Goal: Check status: Check status

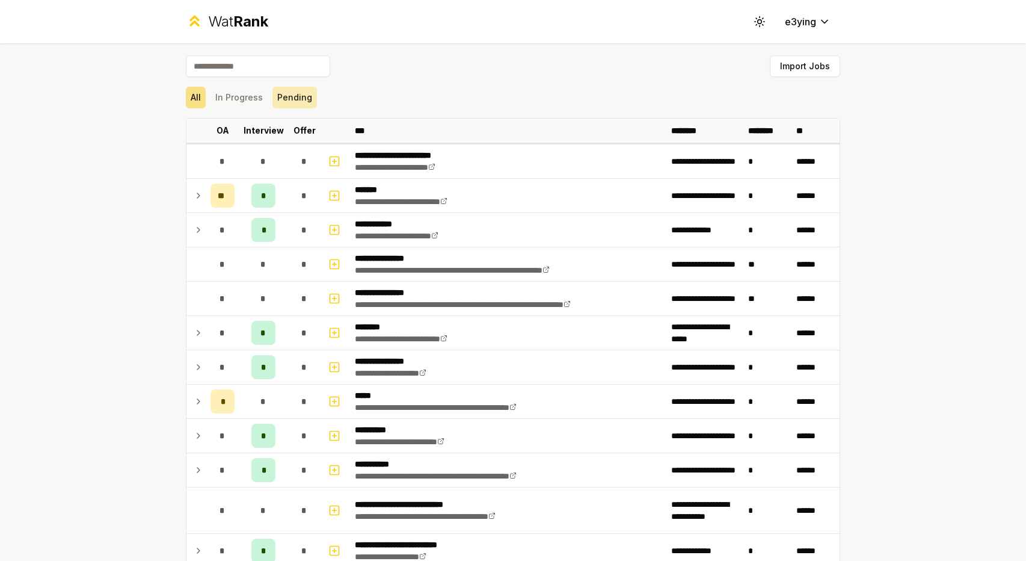
click at [299, 100] on button "Pending" at bounding box center [295, 98] width 45 height 22
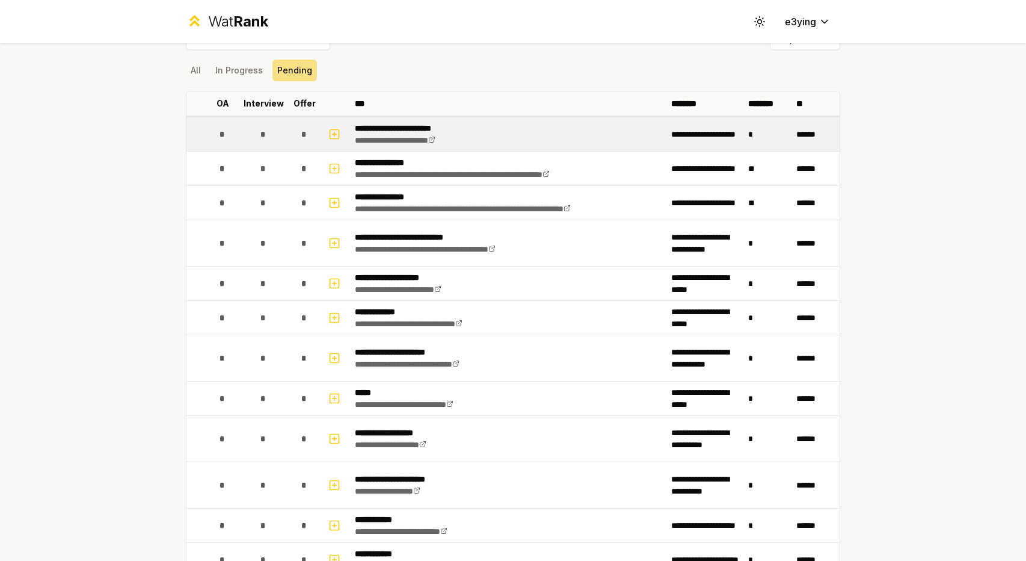
scroll to position [29, 0]
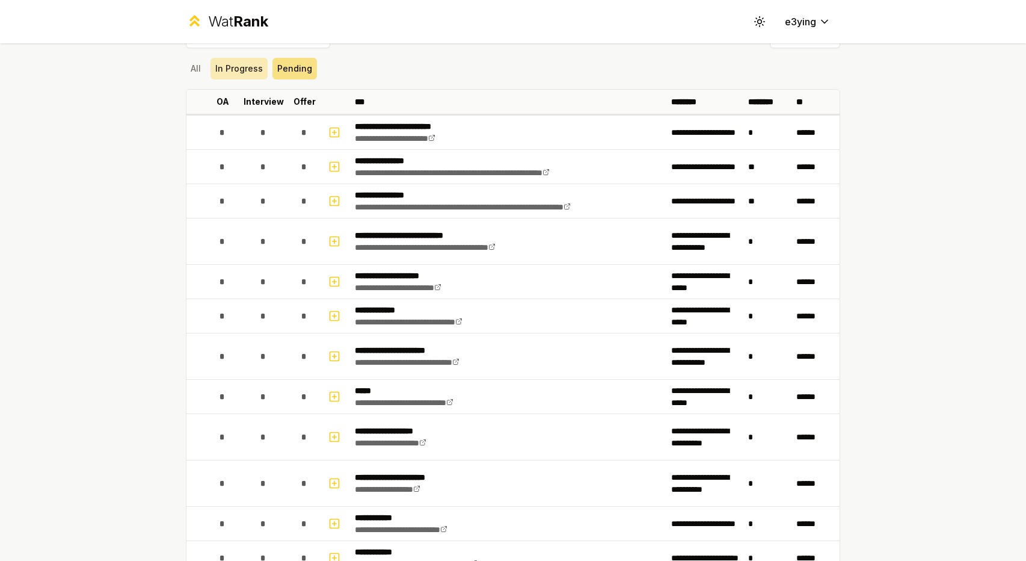
click at [240, 69] on button "In Progress" at bounding box center [239, 69] width 57 height 22
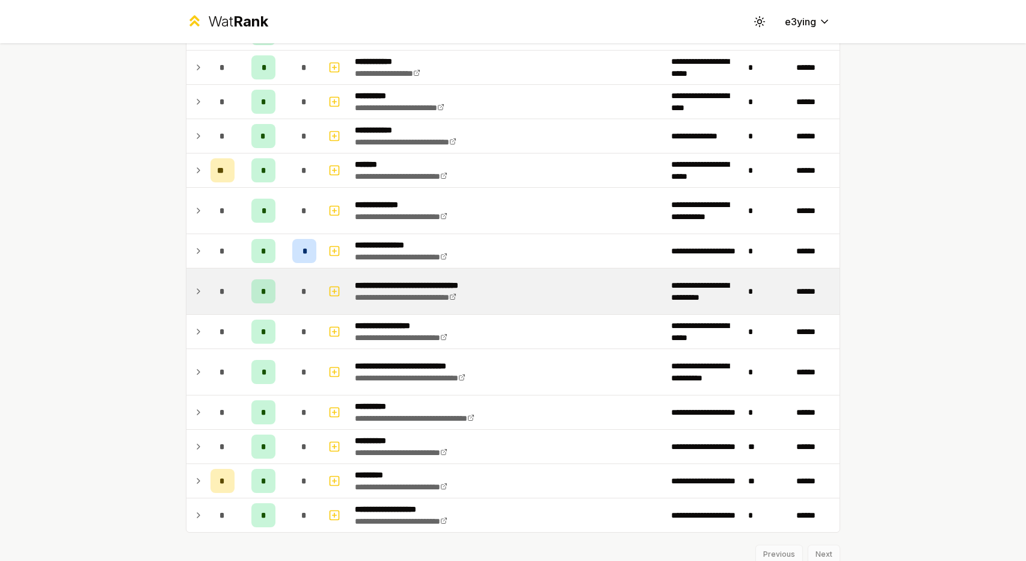
scroll to position [661, 0]
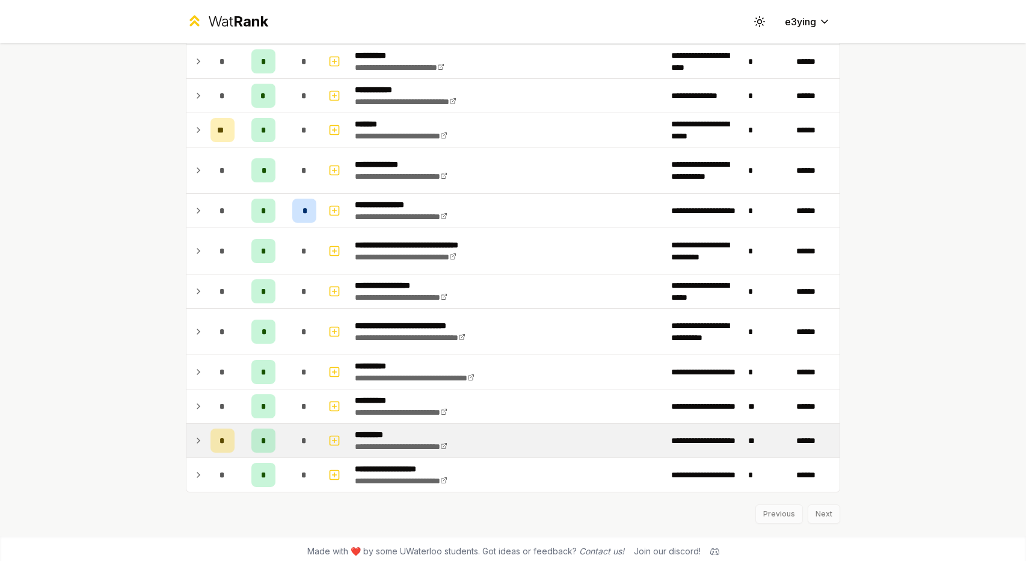
click at [186, 438] on td at bounding box center [195, 441] width 19 height 34
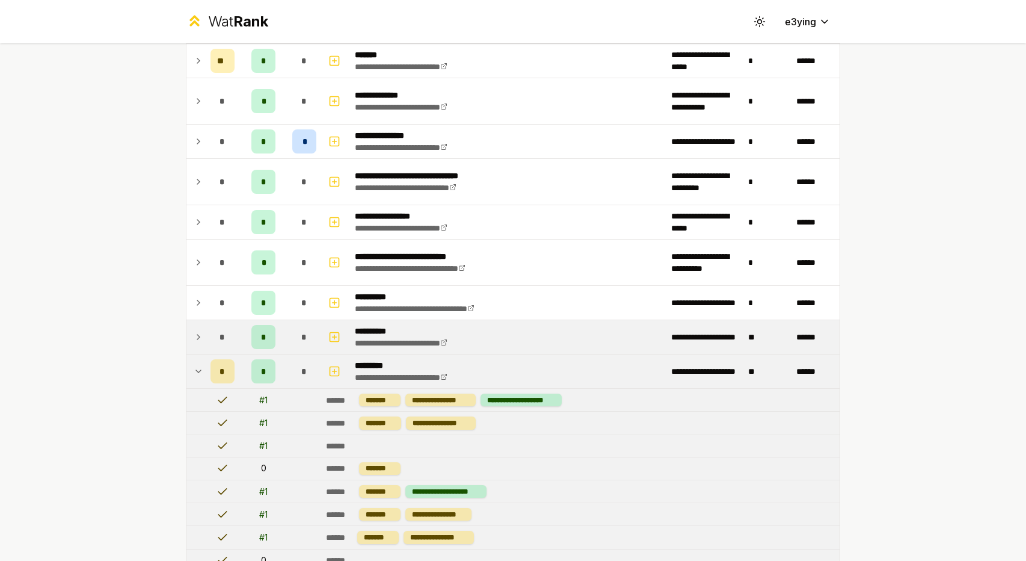
scroll to position [0, 0]
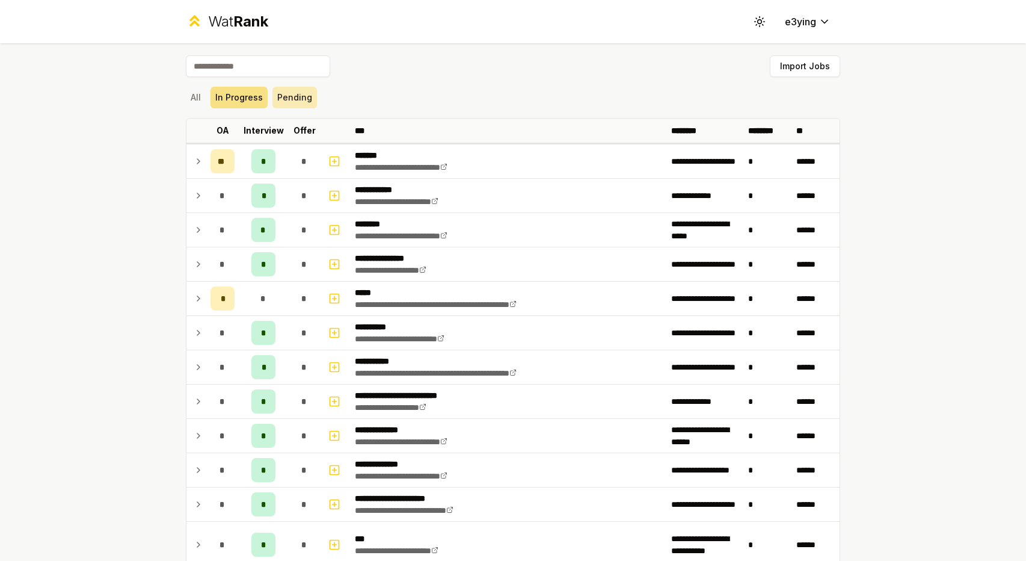
click at [300, 100] on button "Pending" at bounding box center [295, 98] width 45 height 22
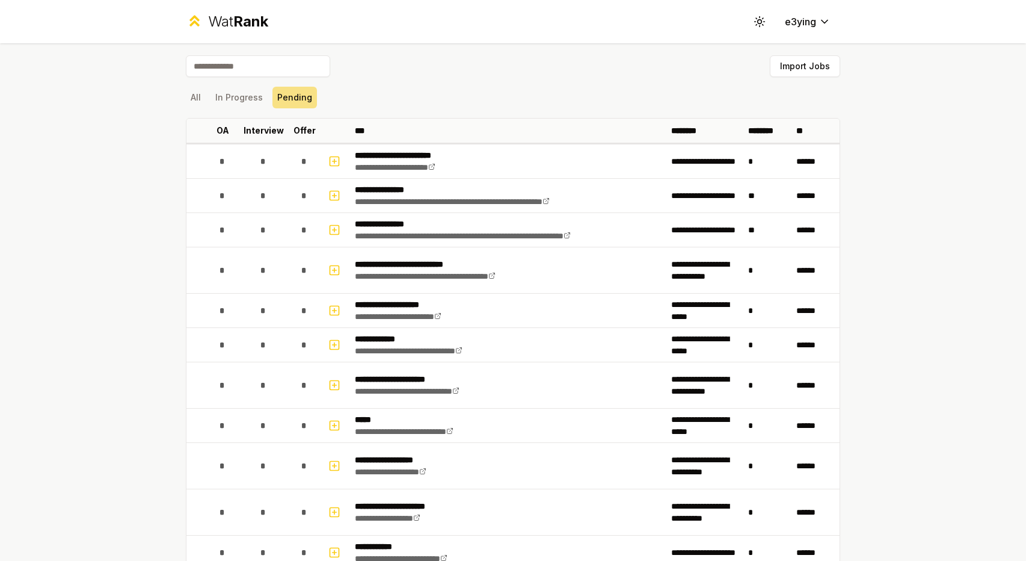
click at [264, 106] on div "All In Progress Pending" at bounding box center [513, 98] width 655 height 22
click at [243, 103] on button "In Progress" at bounding box center [239, 98] width 57 height 22
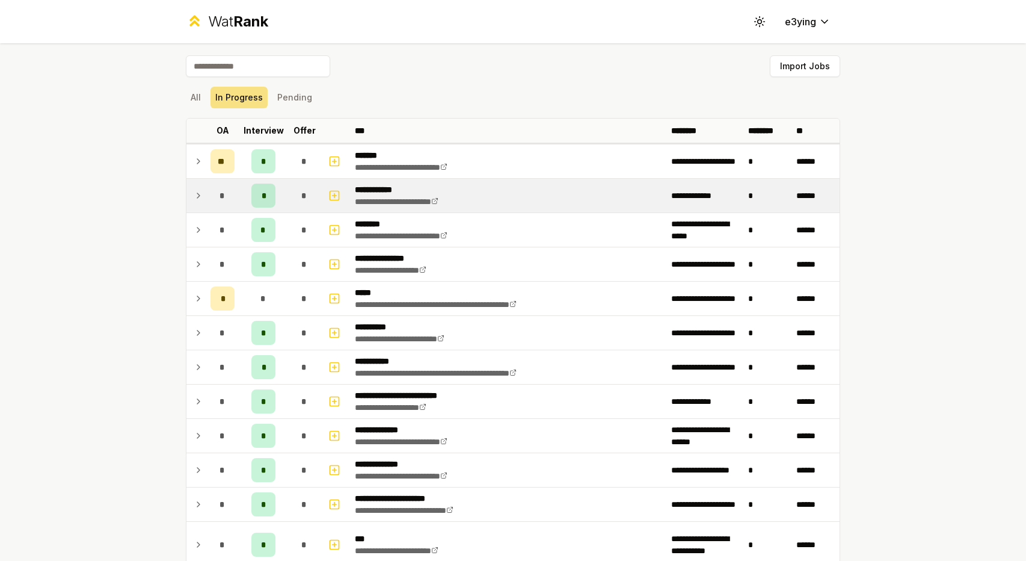
click at [194, 193] on icon at bounding box center [199, 195] width 10 height 14
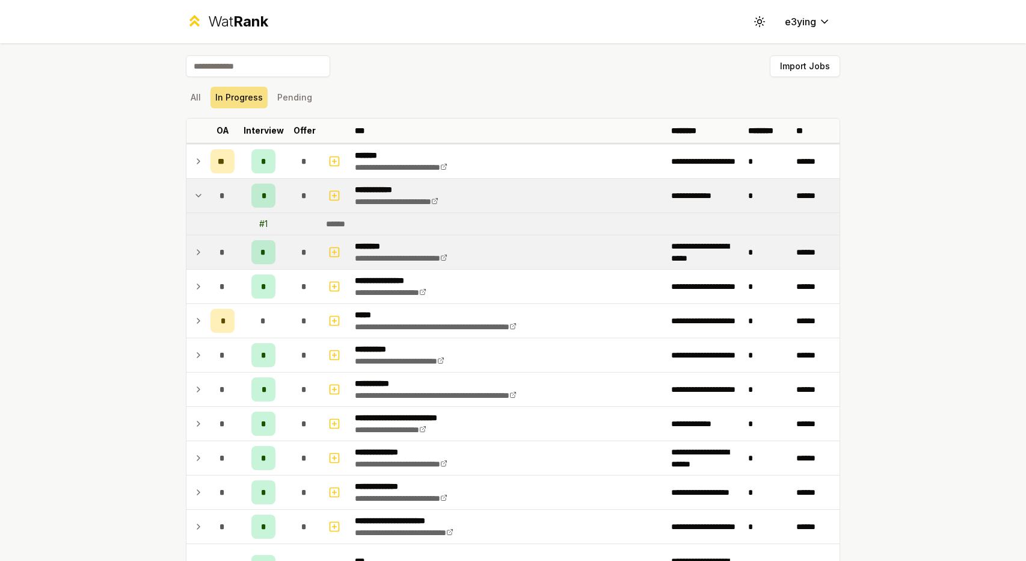
click at [199, 253] on td at bounding box center [195, 252] width 19 height 34
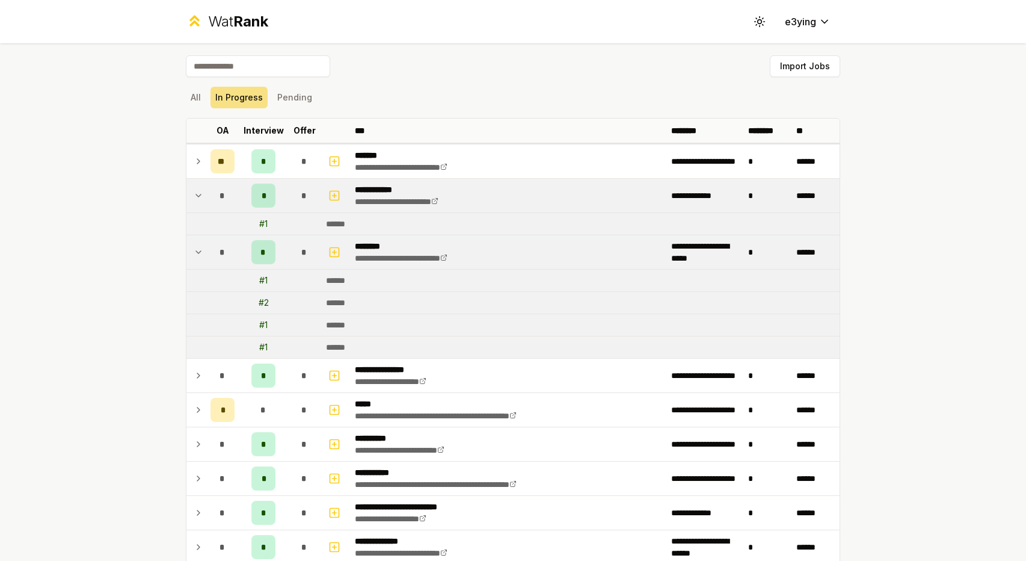
click at [259, 300] on div "# 2" at bounding box center [264, 303] width 10 height 12
drag, startPoint x: 261, startPoint y: 300, endPoint x: 245, endPoint y: 296, distance: 16.2
click at [245, 296] on td "# 2" at bounding box center [263, 303] width 48 height 22
click at [271, 296] on td "# 2" at bounding box center [263, 303] width 48 height 22
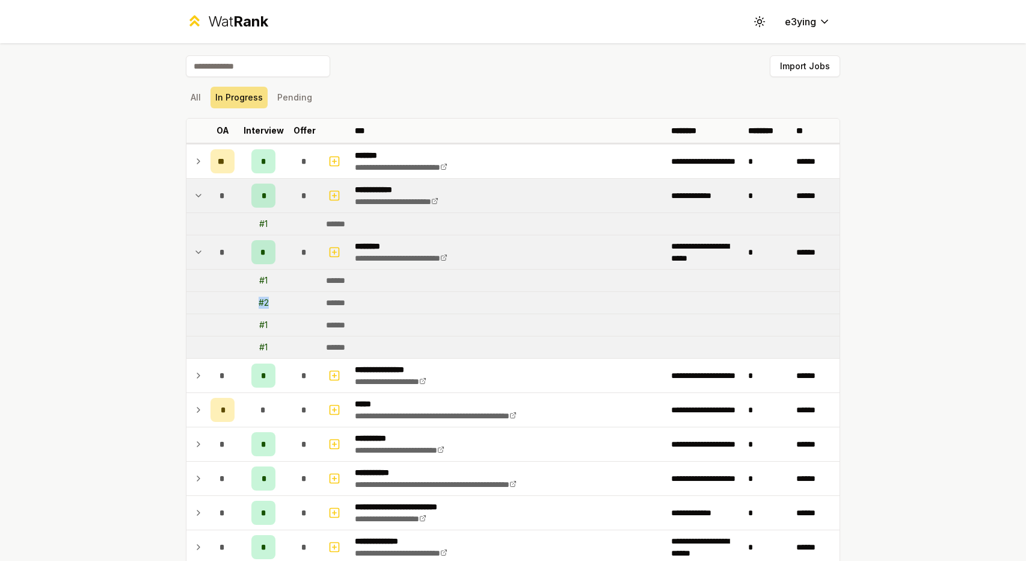
drag, startPoint x: 269, startPoint y: 296, endPoint x: 235, endPoint y: 292, distance: 34.5
click at [239, 292] on td "# 2" at bounding box center [263, 303] width 48 height 22
click at [333, 252] on icon "button" at bounding box center [335, 252] width 4 height 0
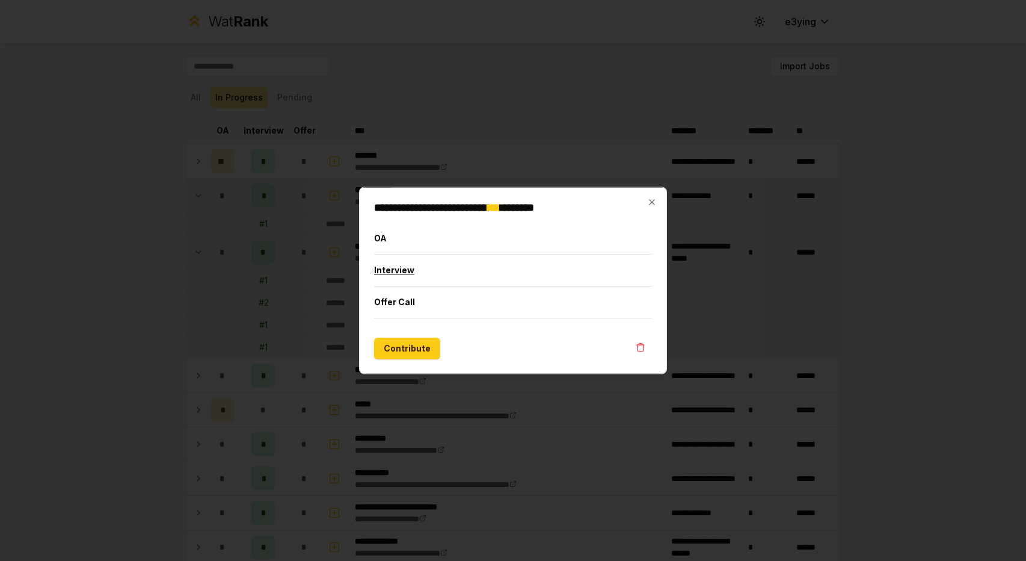
click at [422, 274] on button "Interview" at bounding box center [513, 269] width 279 height 31
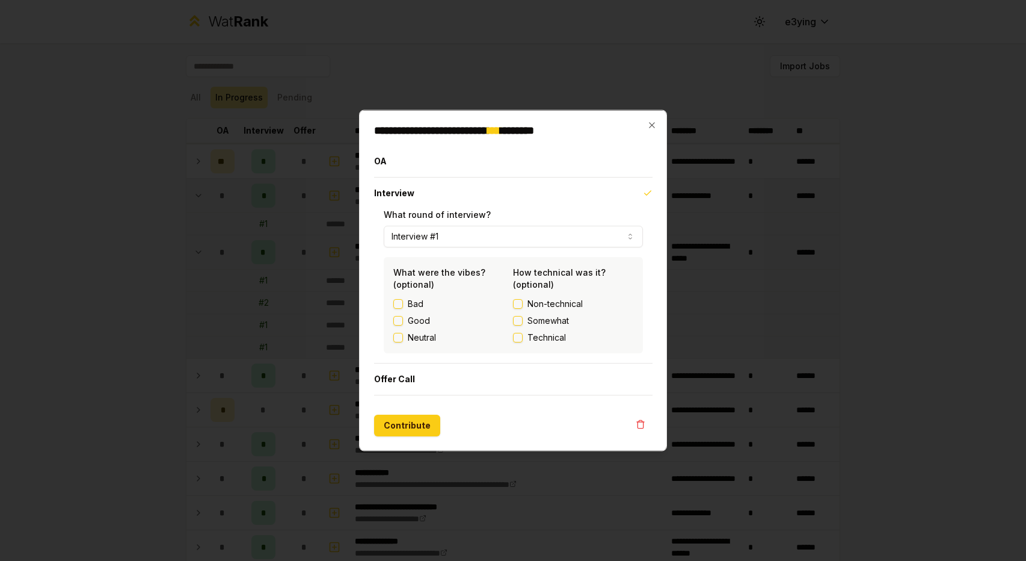
click at [465, 235] on button "Interview #1" at bounding box center [513, 237] width 259 height 22
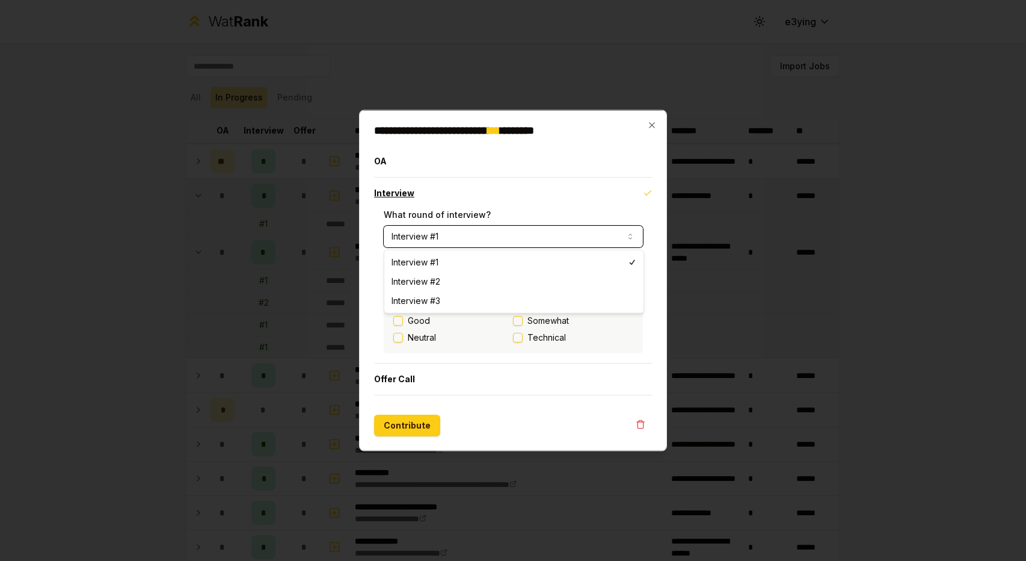
click at [542, 189] on button "Interview" at bounding box center [513, 192] width 279 height 31
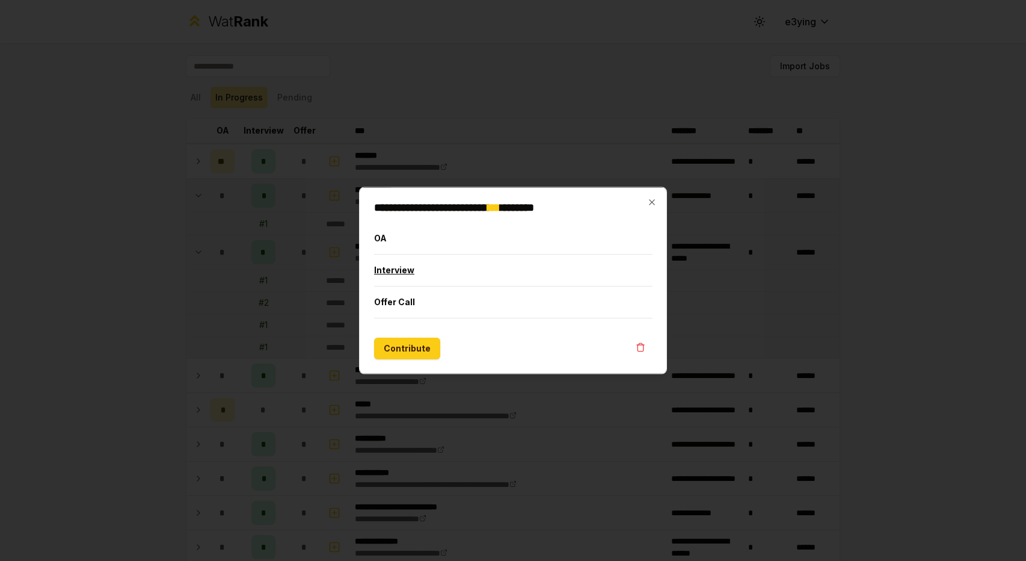
click at [484, 283] on button "Interview" at bounding box center [513, 269] width 279 height 31
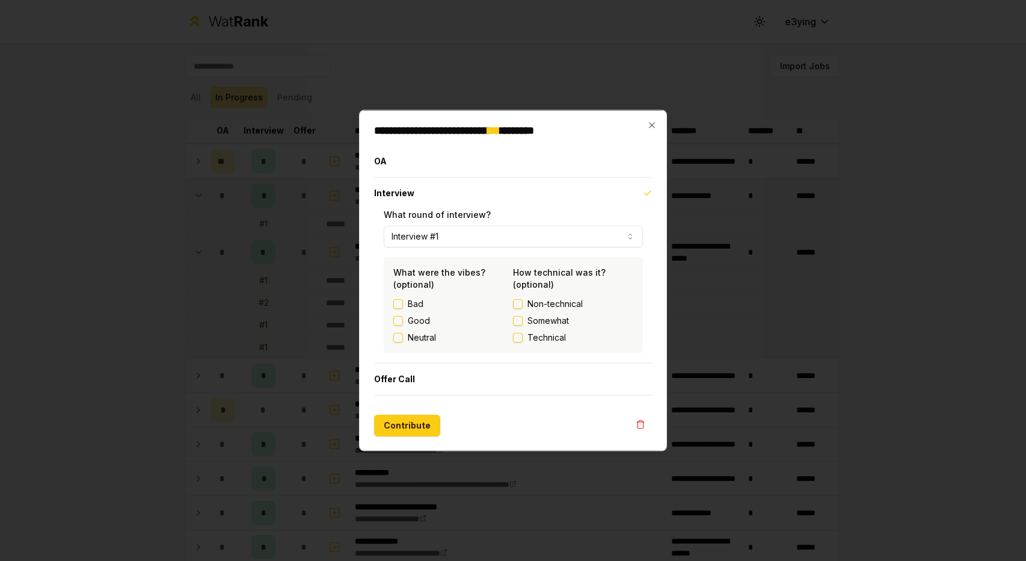
click at [739, 244] on div at bounding box center [513, 280] width 1026 height 561
